Goal: Task Accomplishment & Management: Manage account settings

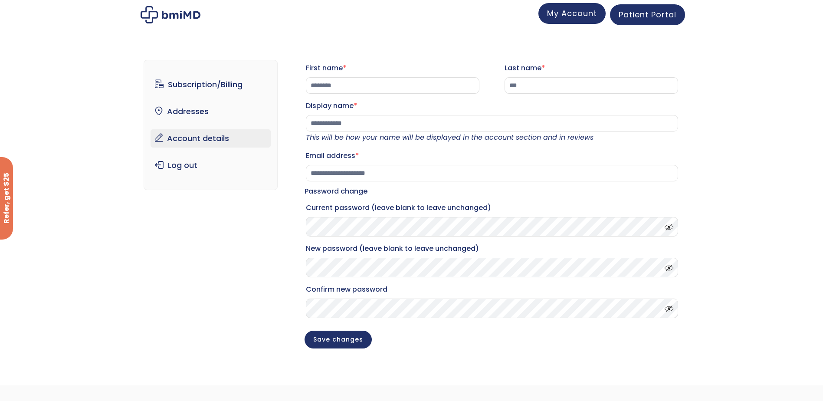
click at [571, 19] on link "My Account" at bounding box center [571, 13] width 67 height 21
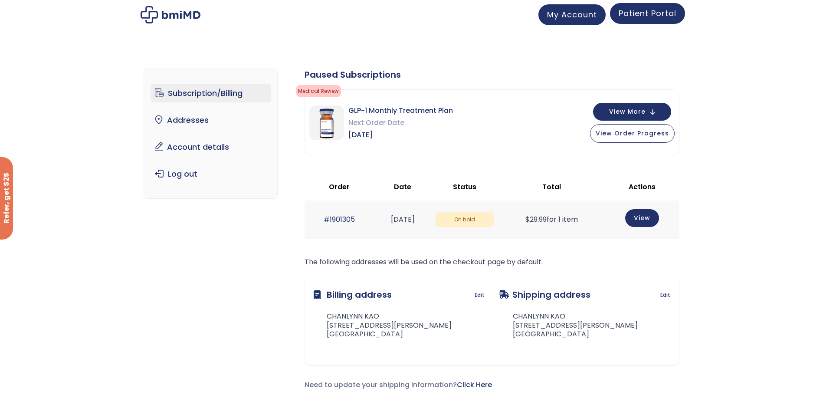
click at [666, 20] on link "Patient Portal" at bounding box center [647, 13] width 75 height 21
click at [566, 14] on span "My Account" at bounding box center [572, 13] width 50 height 11
click at [194, 146] on link "Account details" at bounding box center [211, 147] width 120 height 18
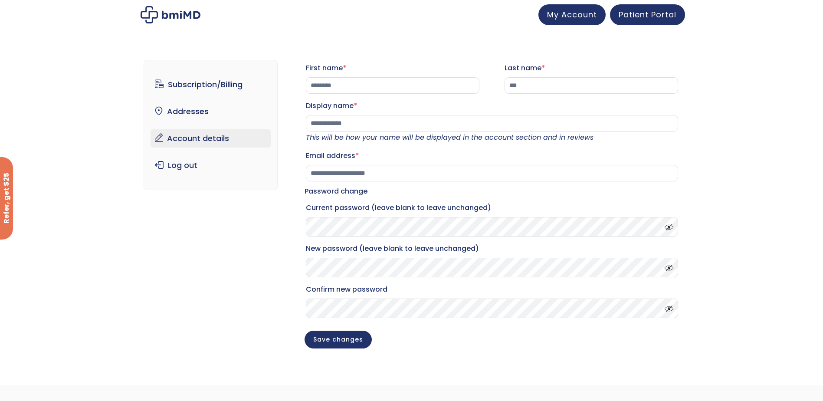
click at [669, 228] on span at bounding box center [666, 225] width 13 height 7
click at [262, 270] on div "**********" at bounding box center [412, 211] width 536 height 336
click at [349, 347] on button "Save changes" at bounding box center [337, 339] width 67 height 18
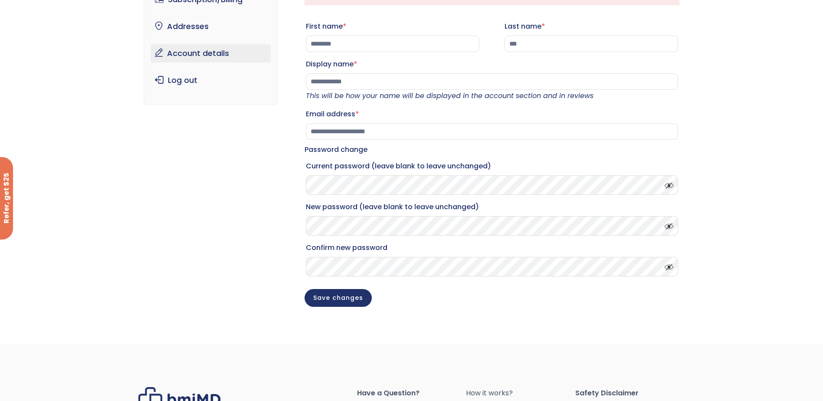
scroll to position [116, 0]
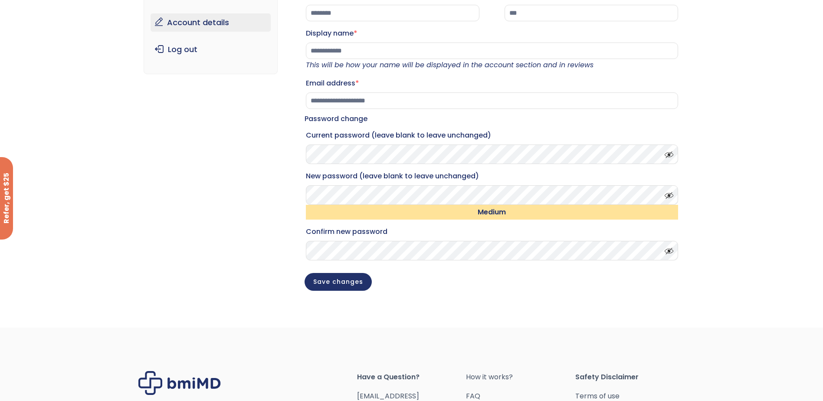
click at [664, 206] on span "Medium" at bounding box center [492, 202] width 372 height 34
click at [670, 196] on span at bounding box center [666, 193] width 13 height 7
click at [360, 290] on button "Save changes" at bounding box center [337, 281] width 67 height 18
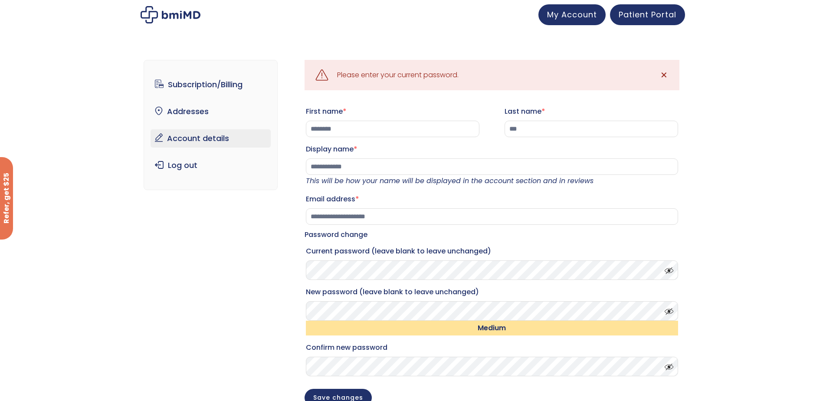
click at [304, 389] on button "Save changes" at bounding box center [337, 398] width 67 height 18
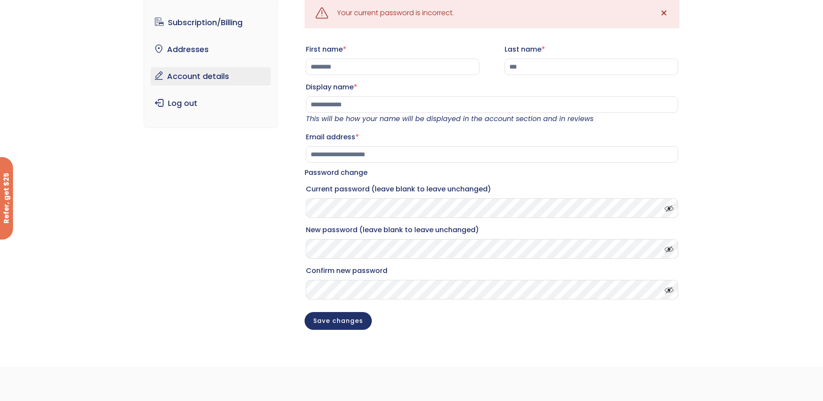
scroll to position [13, 0]
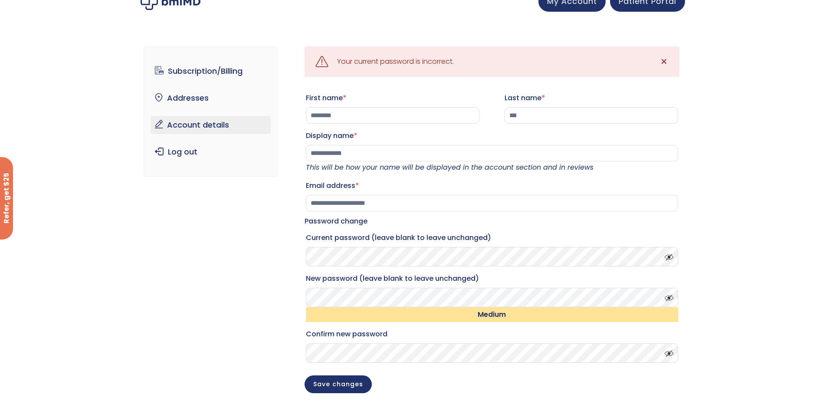
click at [304, 375] on button "Save changes" at bounding box center [337, 384] width 67 height 18
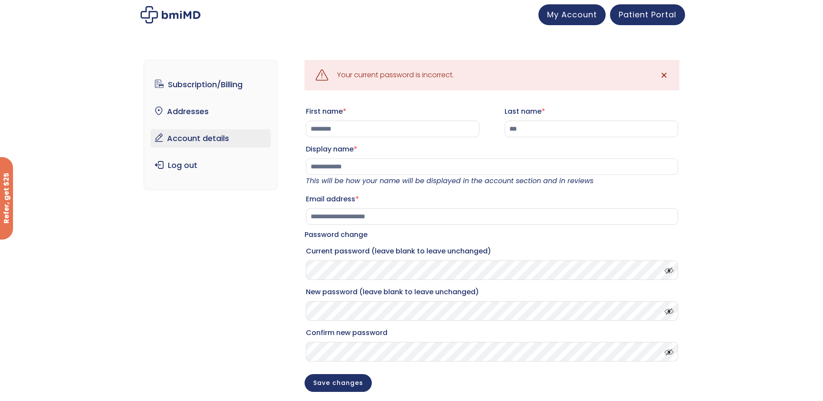
click at [671, 78] on link "✕" at bounding box center [663, 74] width 17 height 17
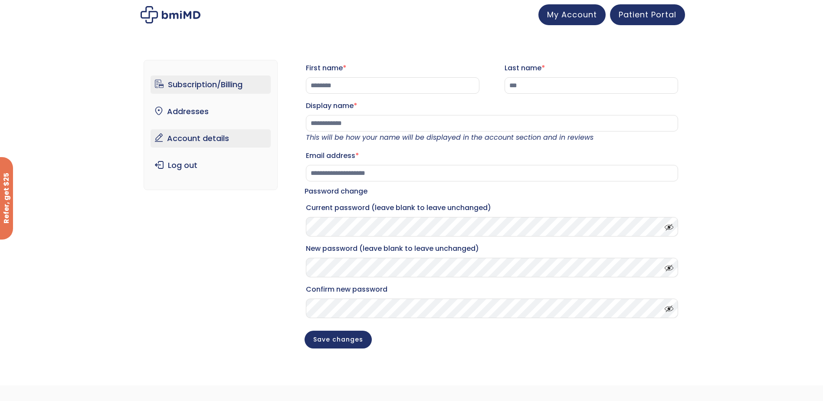
click at [233, 89] on link "Subscription/Billing" at bounding box center [211, 84] width 120 height 18
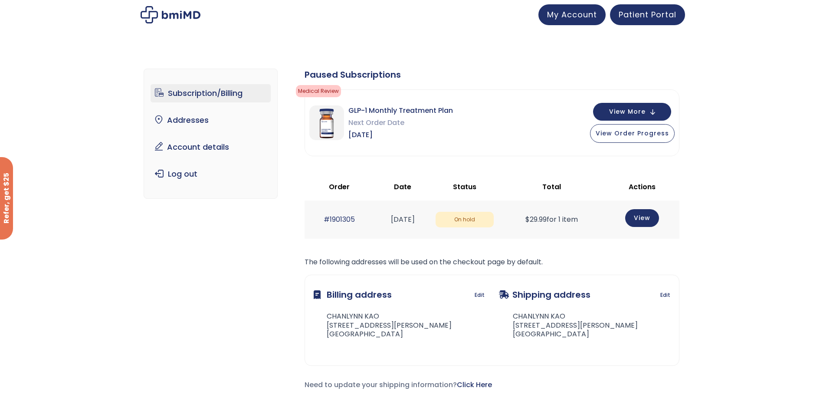
click at [566, 79] on div "Paused Subscriptions" at bounding box center [491, 75] width 375 height 12
